Goal: Task Accomplishment & Management: Use online tool/utility

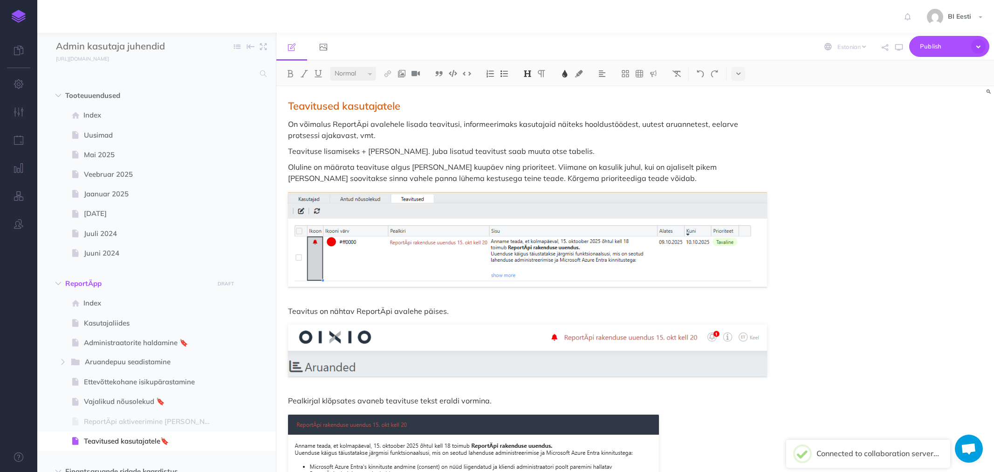
select select "et"
select select "null"
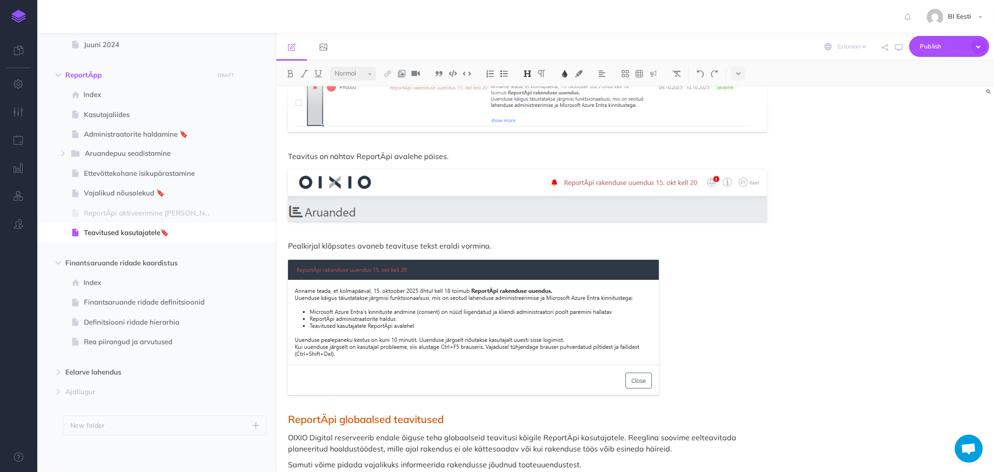
scroll to position [155, 0]
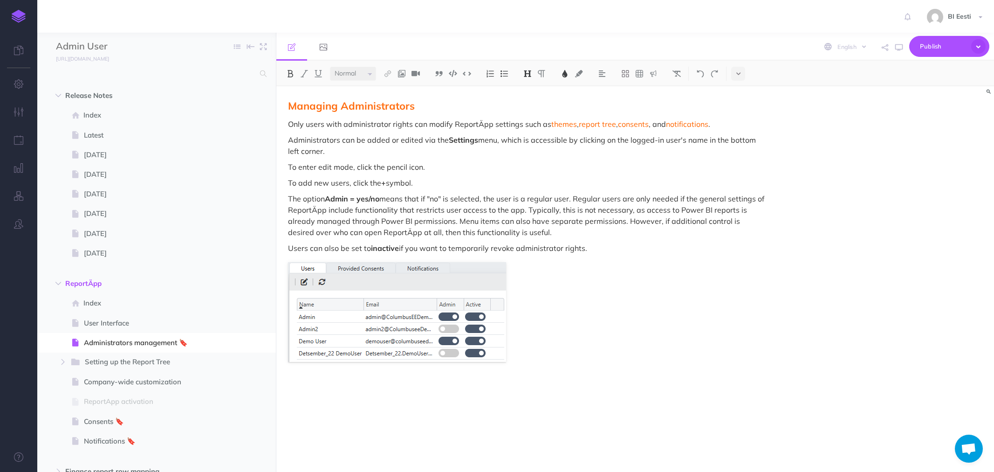
select select "null"
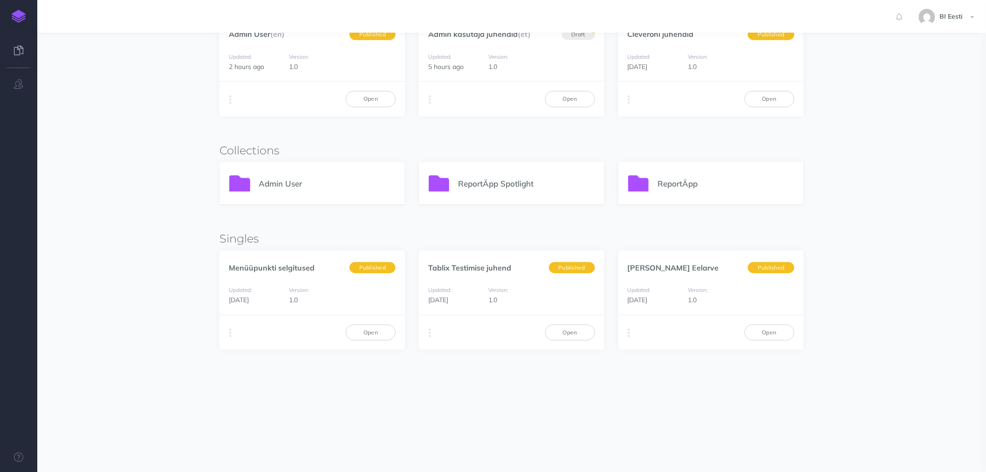
scroll to position [145, 0]
